Goal: Transaction & Acquisition: Subscribe to service/newsletter

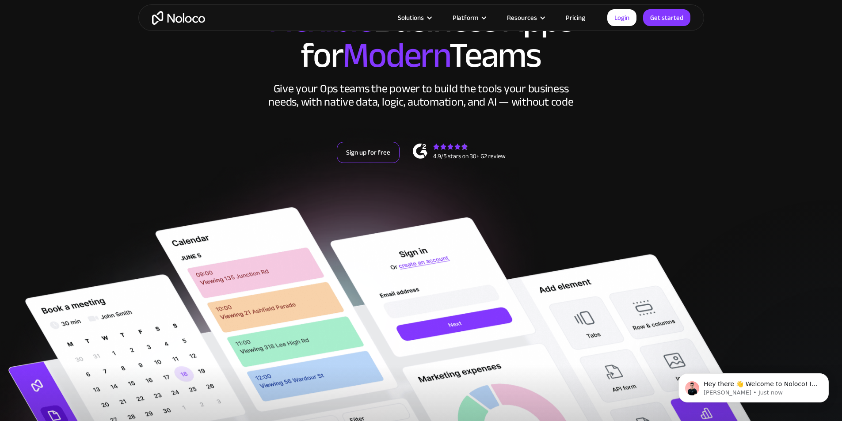
click at [370, 163] on link "Sign up for free" at bounding box center [368, 152] width 63 height 21
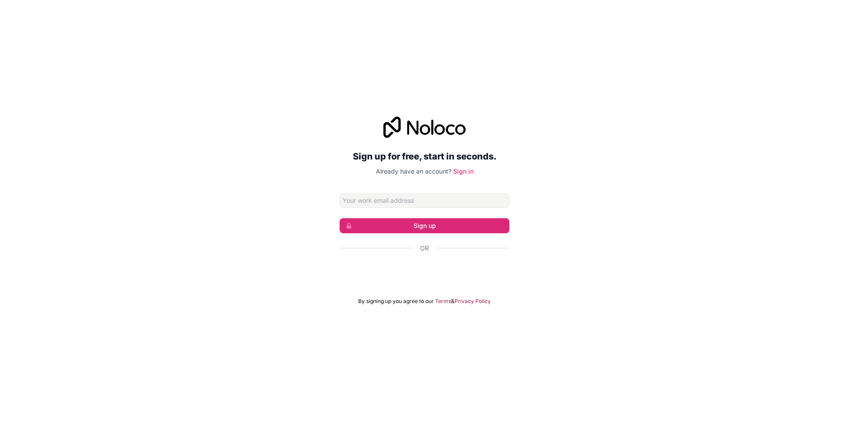
click at [368, 196] on input "Email address" at bounding box center [425, 201] width 170 height 14
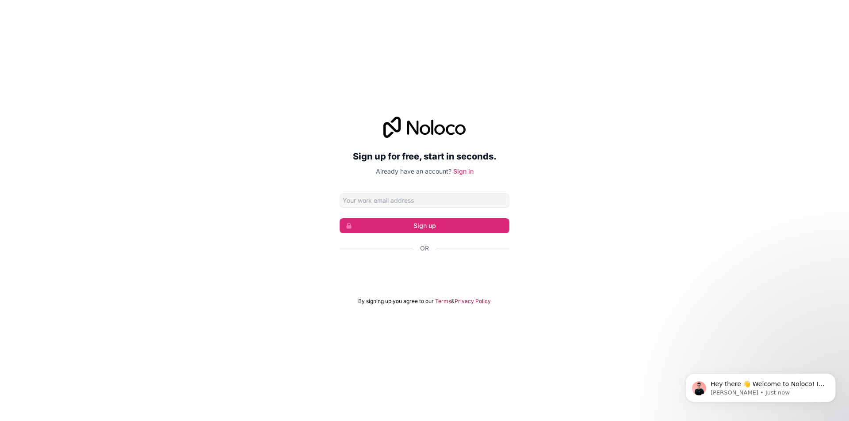
click at [384, 203] on input "Email address" at bounding box center [425, 201] width 170 height 14
click at [340, 218] on button "Sign up" at bounding box center [425, 225] width 170 height 15
type input "[EMAIL_ADDRESS][DOMAIN_NAME]"
click button "Sign up" at bounding box center [425, 225] width 170 height 15
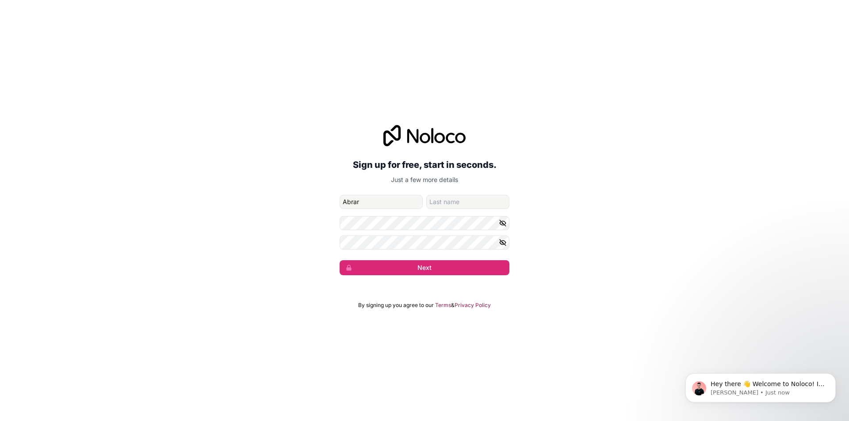
type input "Abrar"
type input "[PERSON_NAME]"
click at [340, 260] on button "Next" at bounding box center [425, 267] width 170 height 15
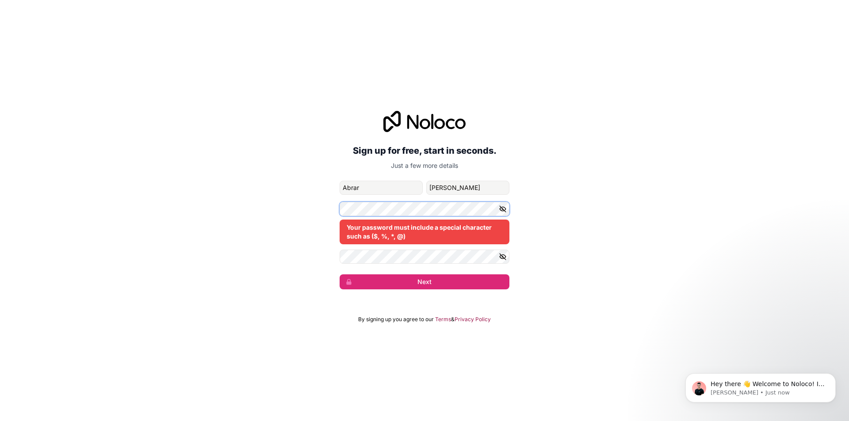
click at [263, 208] on div "Sign up for free, start in seconds. Just a few more details se.abrar5888@gmail.…" at bounding box center [424, 200] width 849 height 203
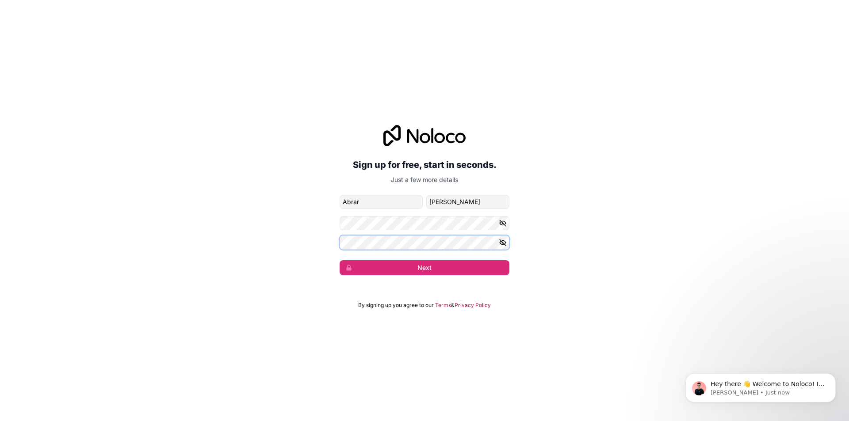
click at [340, 260] on button "Next" at bounding box center [425, 267] width 170 height 15
